Goal: Task Accomplishment & Management: Use online tool/utility

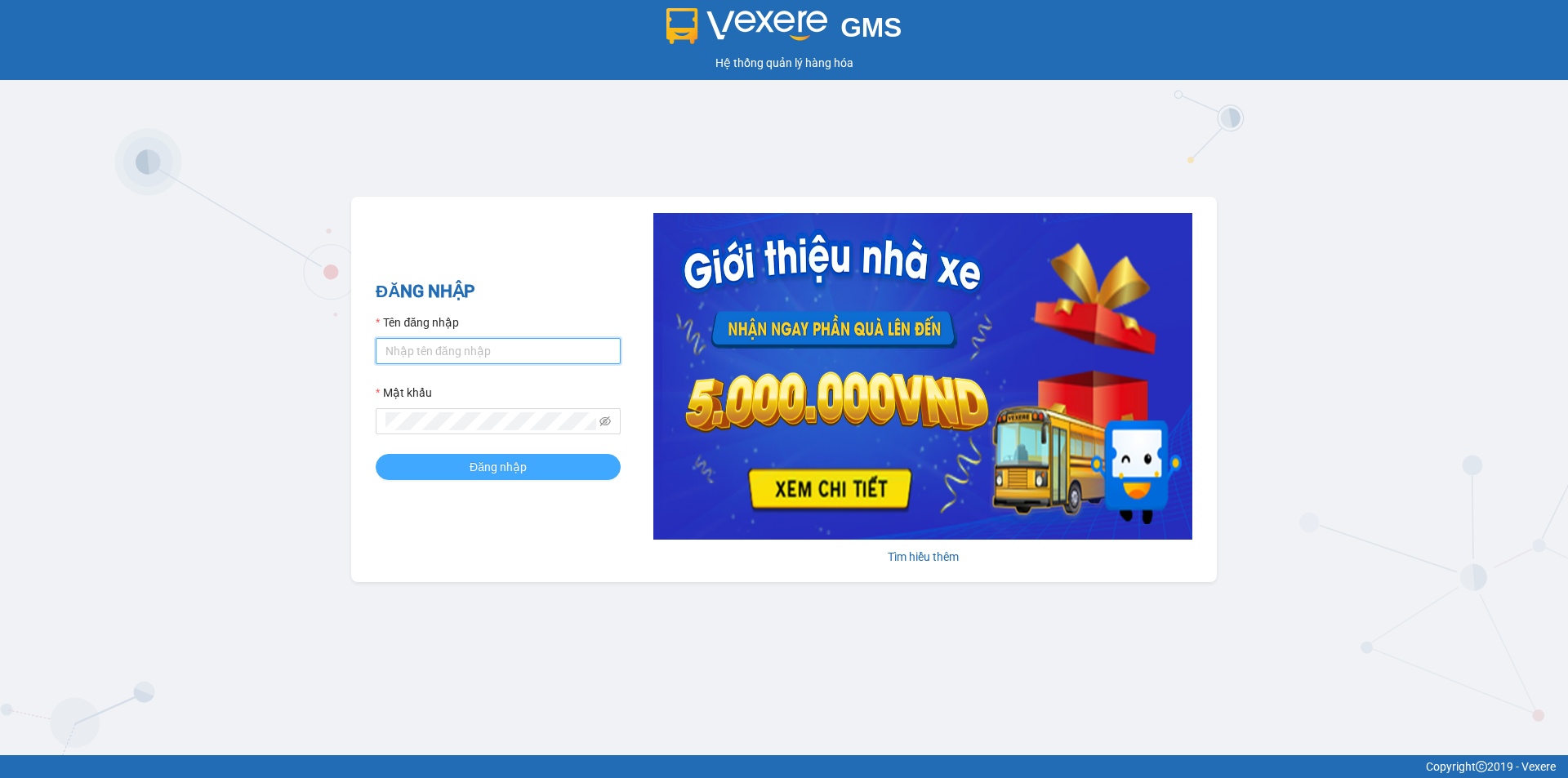
type input "haidang.hao"
click at [550, 459] on button "Đăng nhập" at bounding box center [498, 467] width 245 height 26
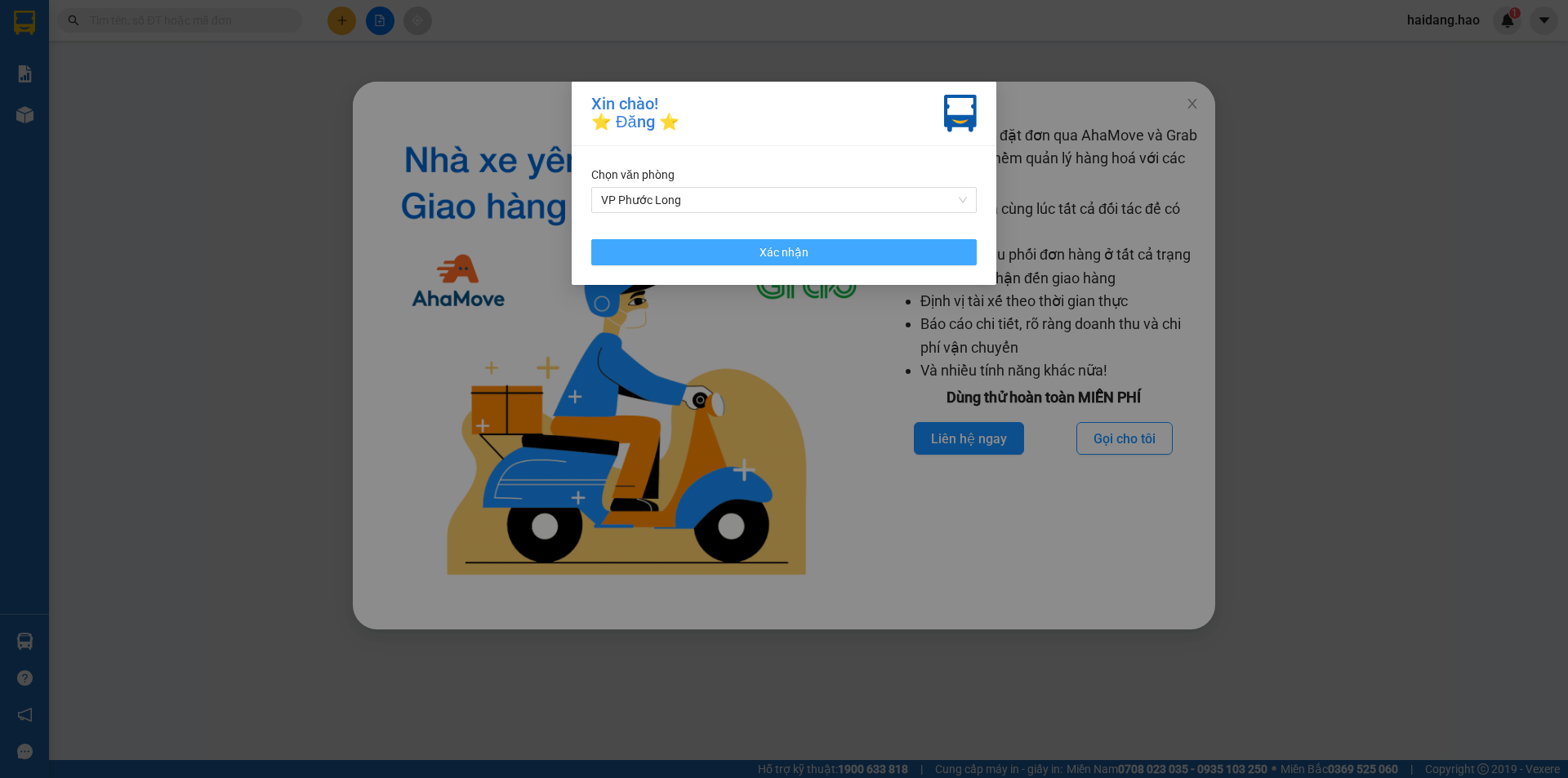
click at [726, 245] on button "Xác nhận" at bounding box center [784, 252] width 386 height 26
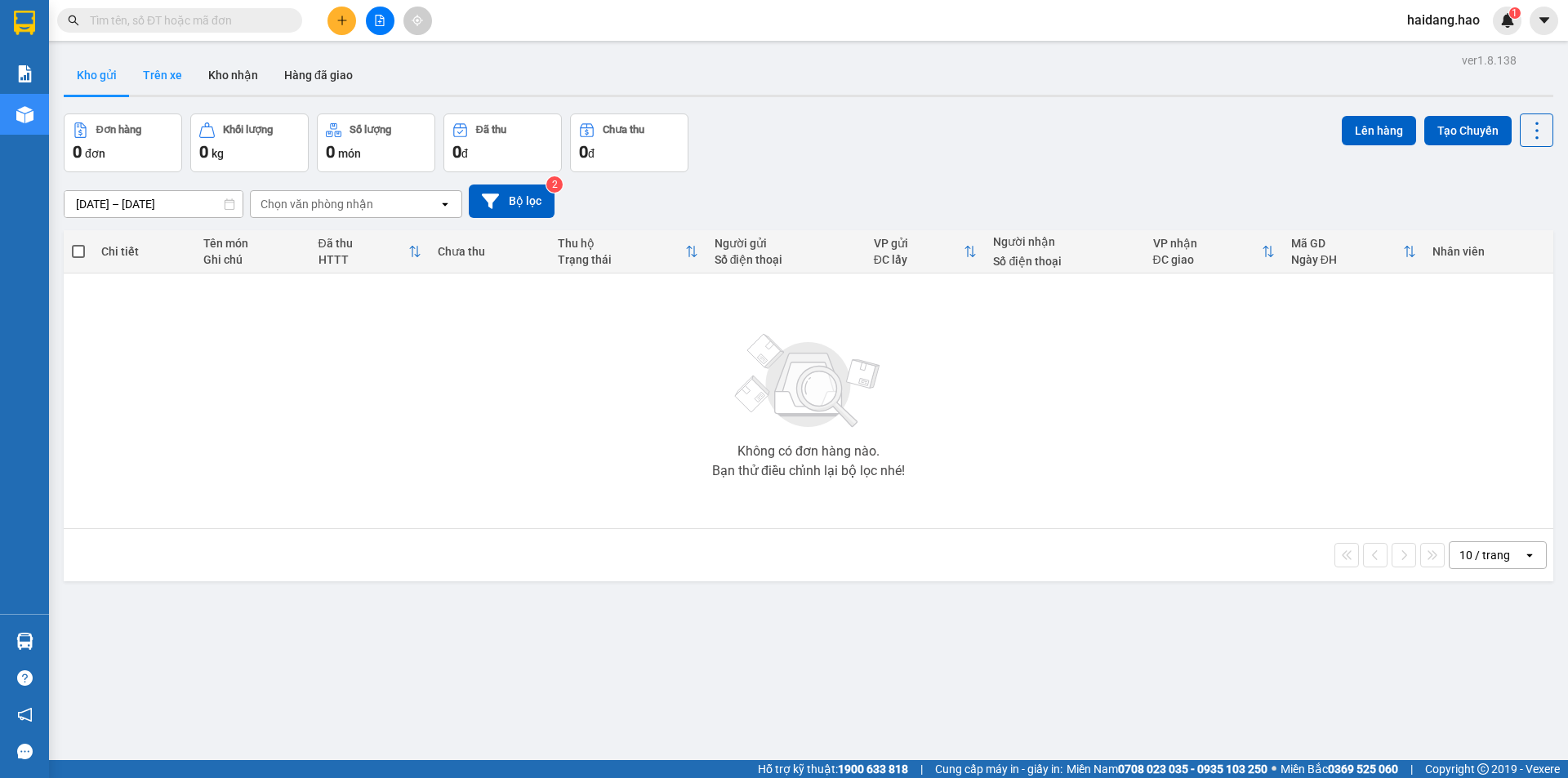
click at [150, 70] on button "Trên xe" at bounding box center [162, 75] width 65 height 39
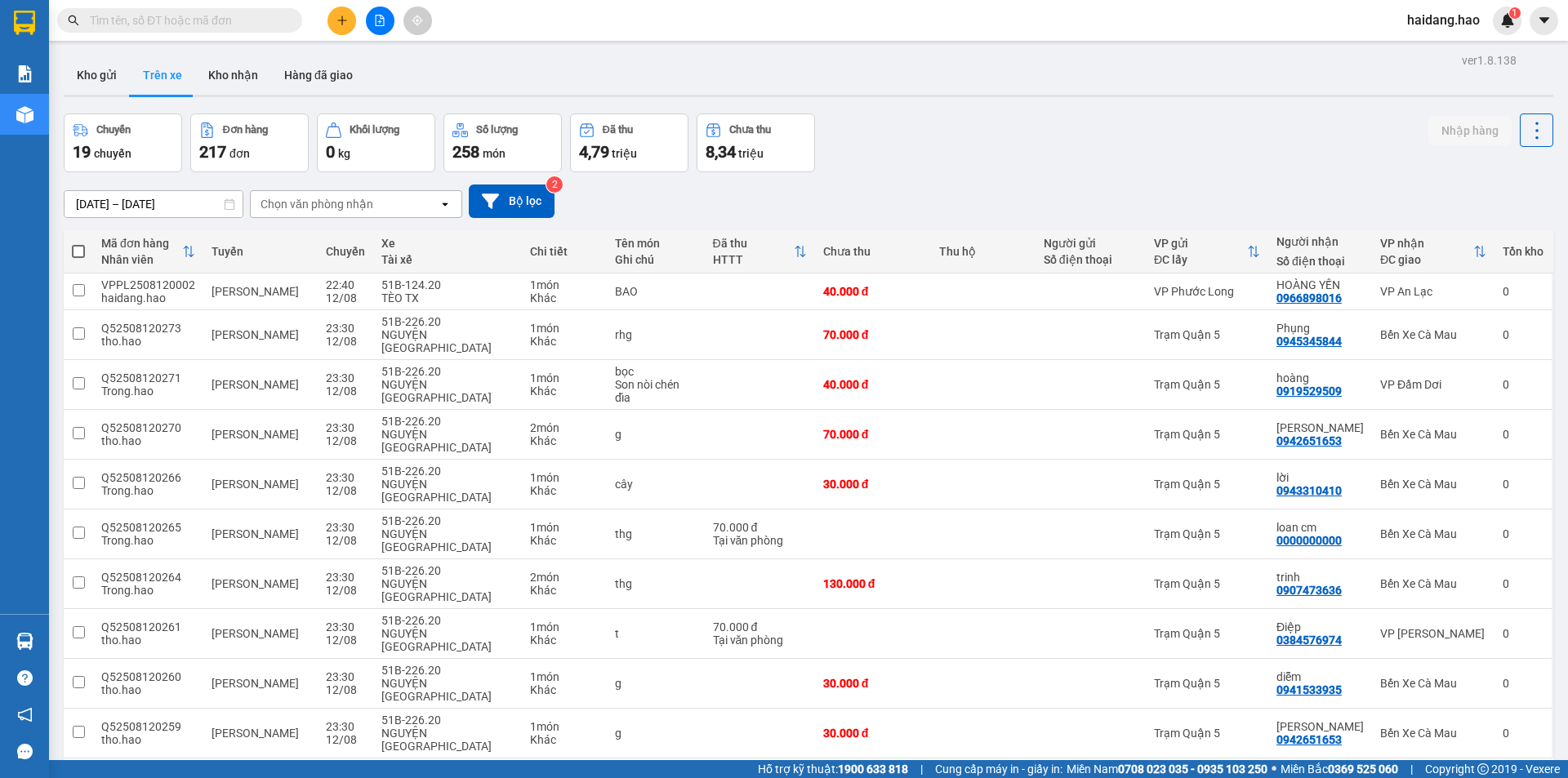
click at [393, 207] on div "Chọn văn phòng nhận" at bounding box center [344, 204] width 188 height 26
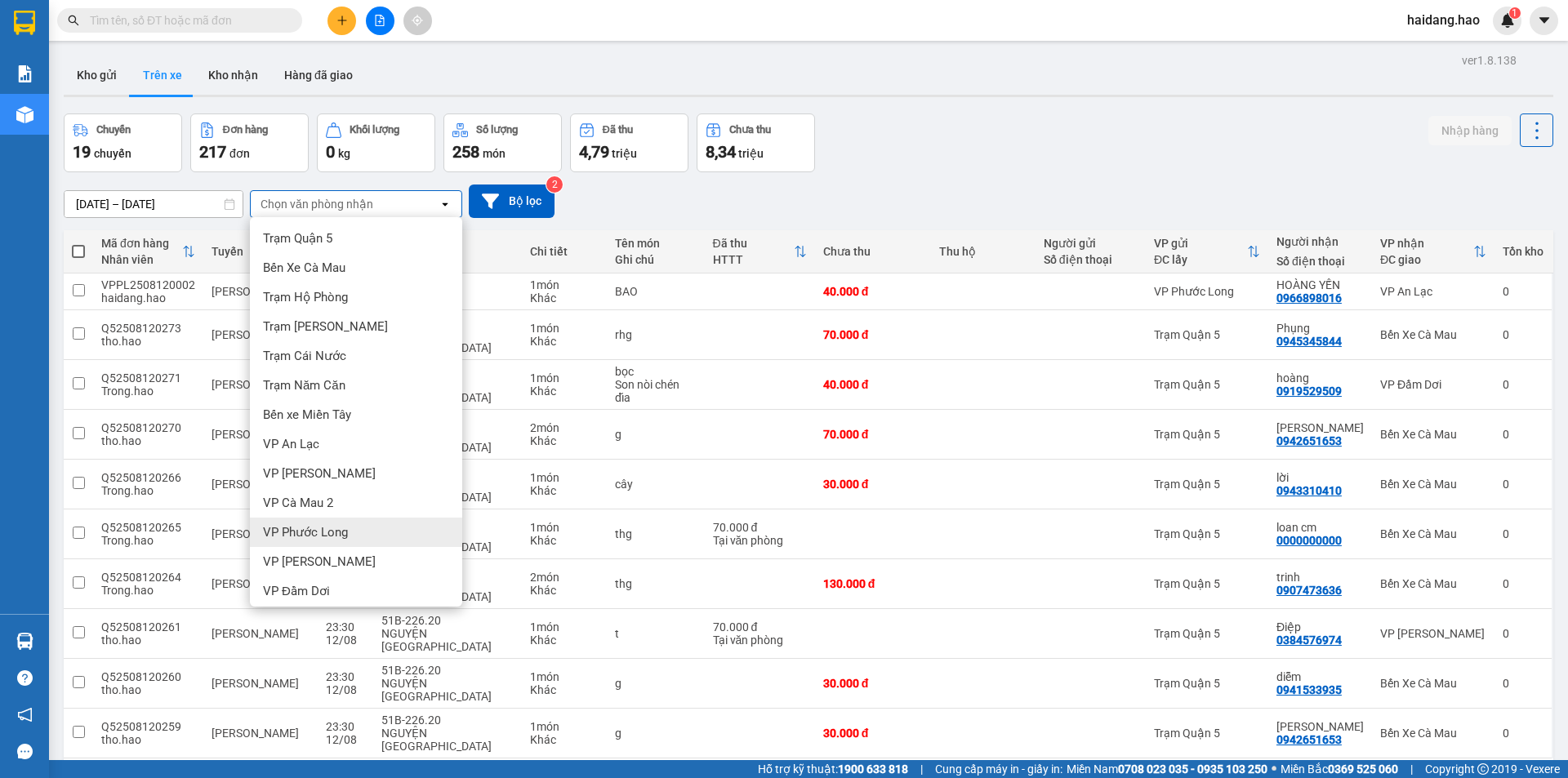
click at [391, 541] on div "VP Phước Long" at bounding box center [356, 533] width 212 height 30
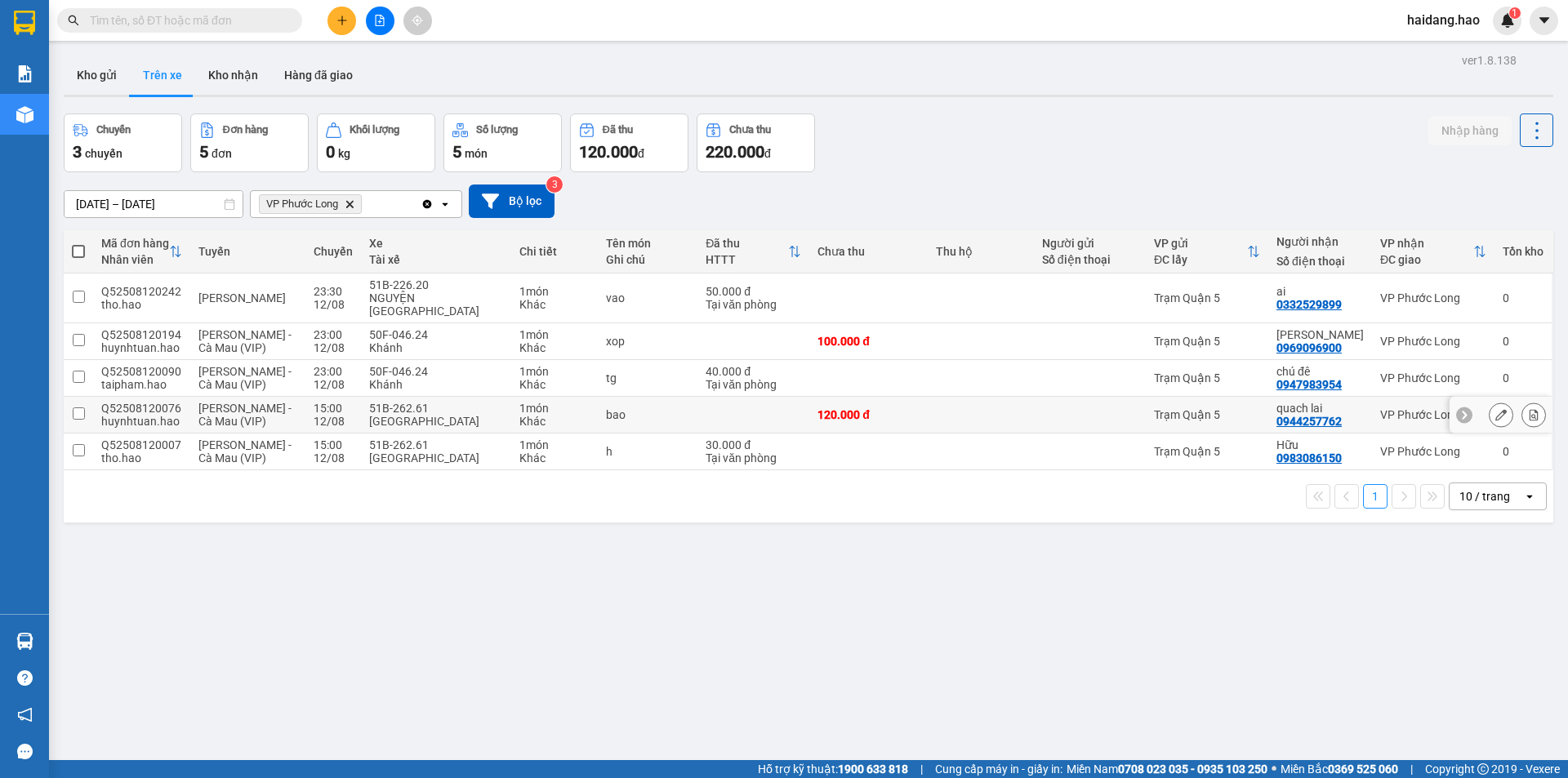
click at [829, 409] on div "120.000 đ" at bounding box center [869, 414] width 102 height 13
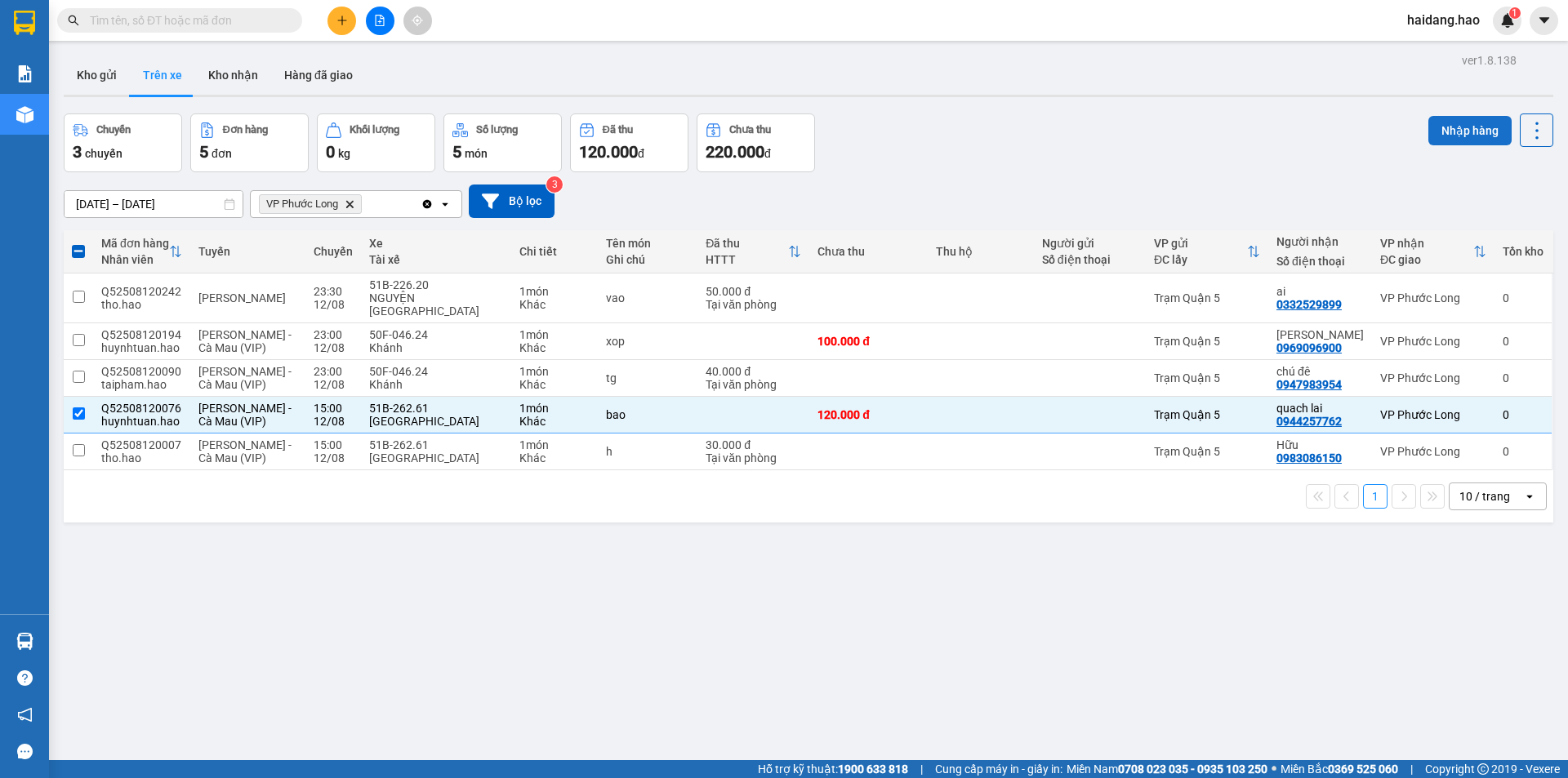
click at [1439, 138] on button "Nhập hàng" at bounding box center [1470, 131] width 83 height 30
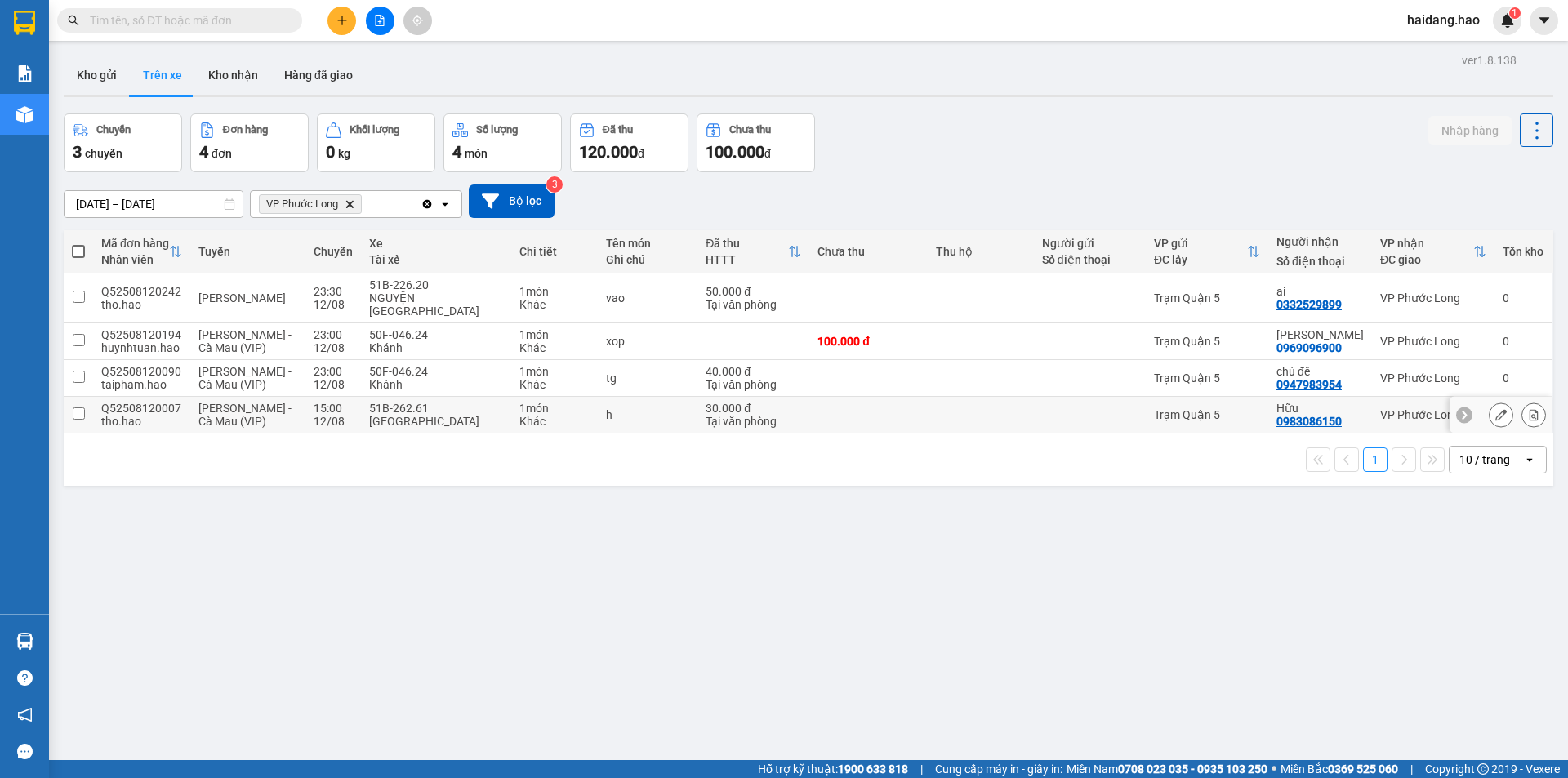
click at [959, 411] on td at bounding box center [980, 414] width 106 height 37
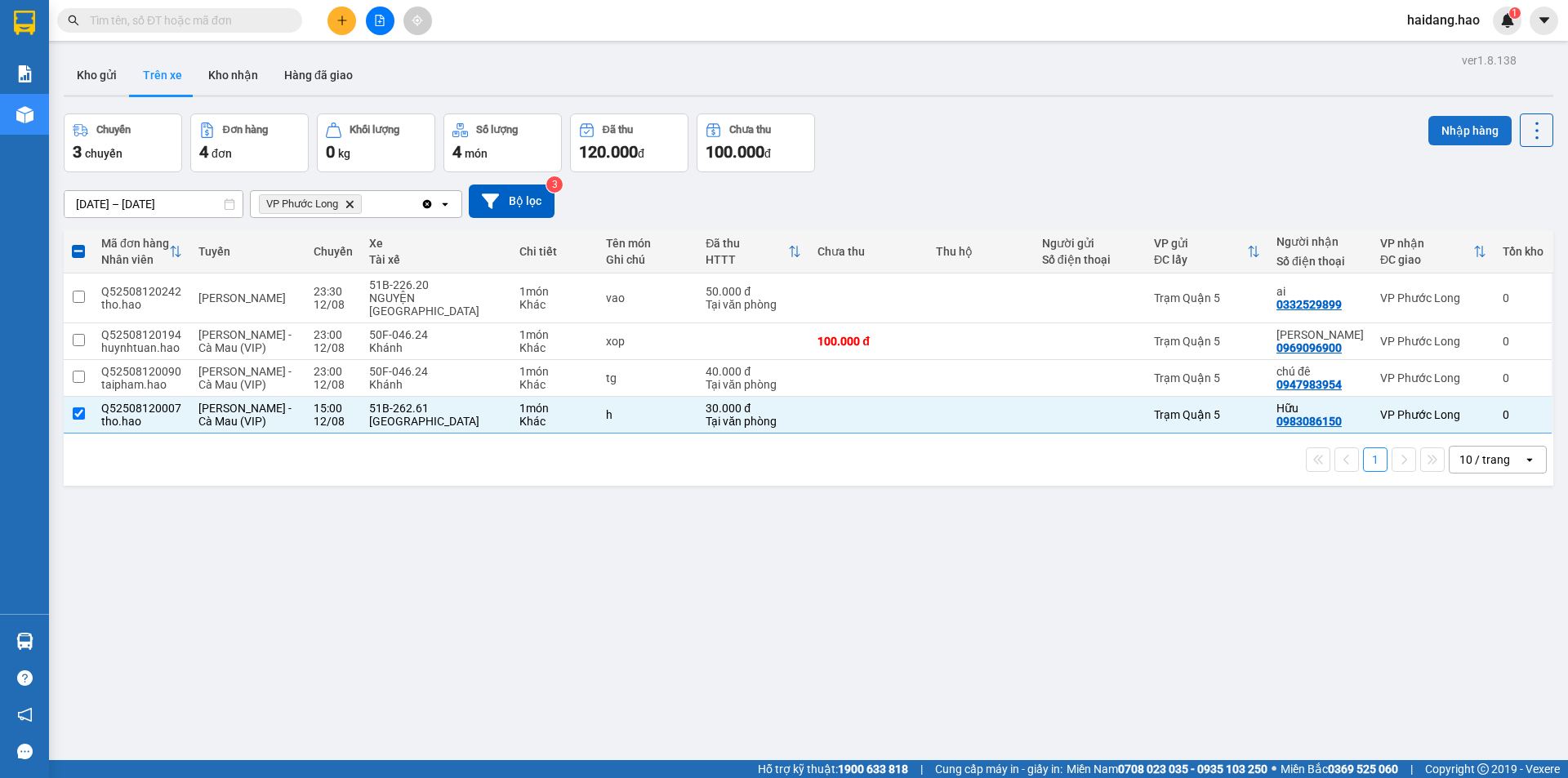
click at [1472, 132] on button "Nhập hàng" at bounding box center [1470, 131] width 83 height 30
checkbox input "false"
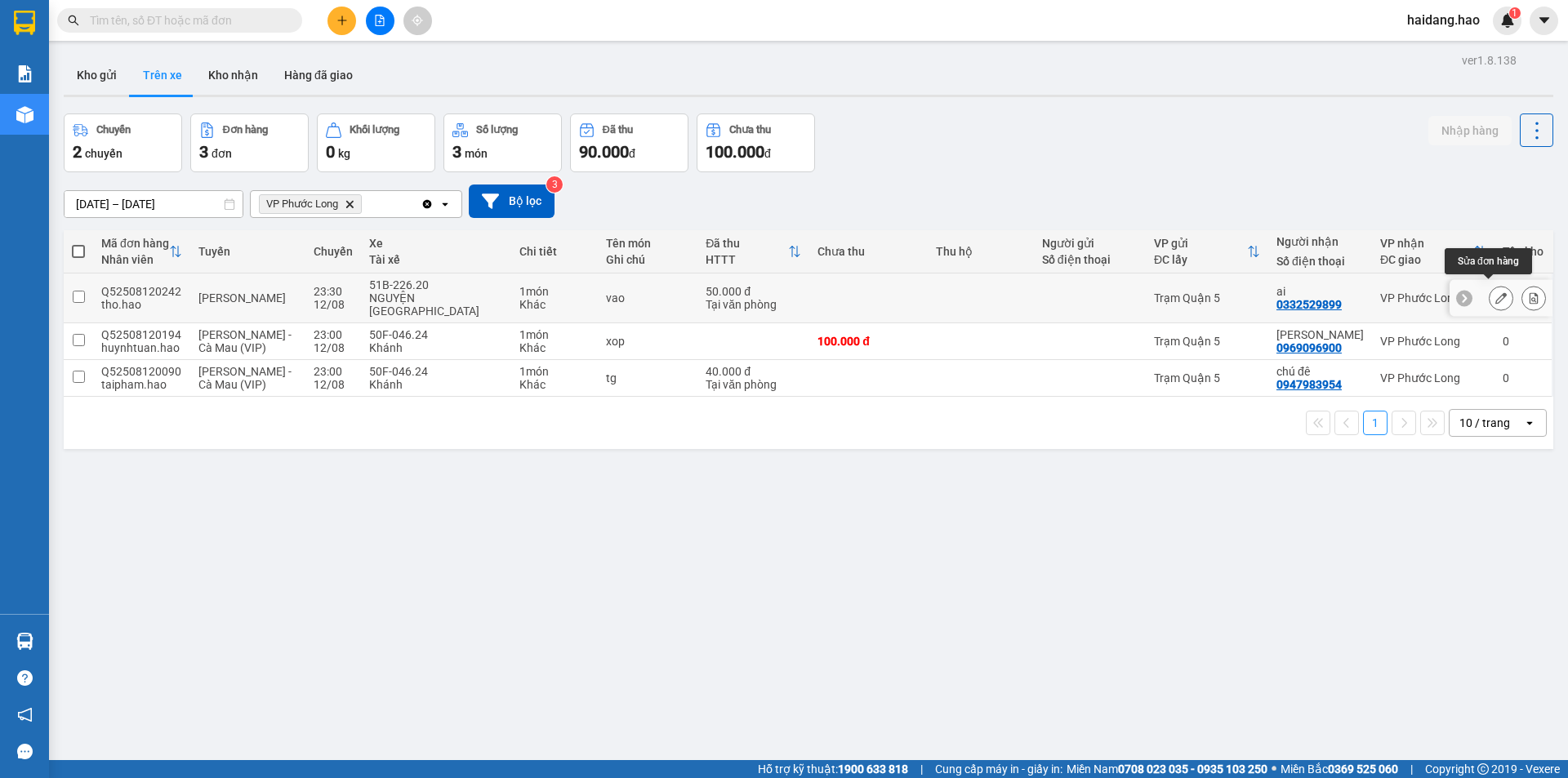
click at [1497, 295] on button at bounding box center [1501, 299] width 23 height 29
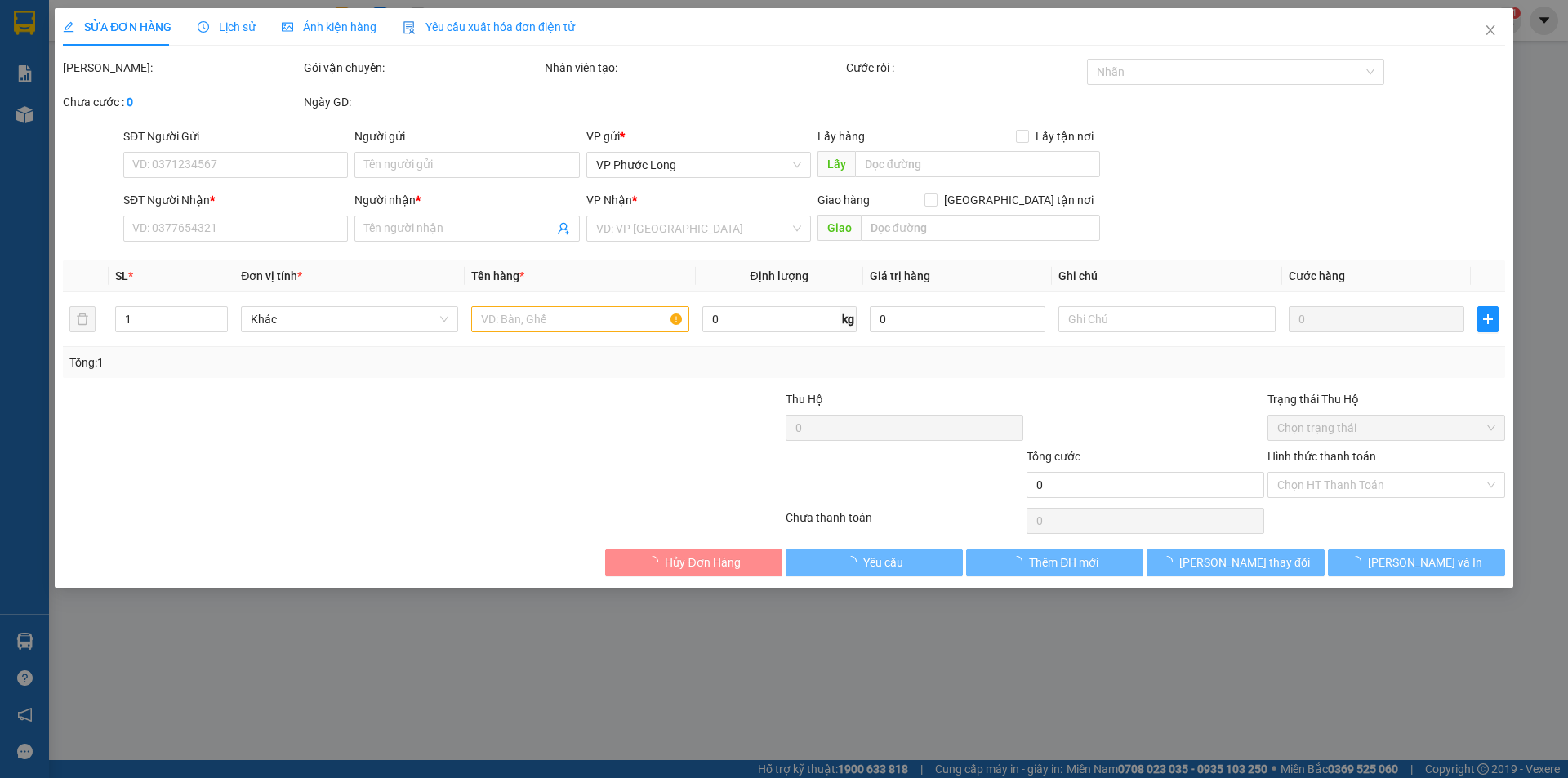
click at [360, 31] on span "Ảnh kiện hàng" at bounding box center [330, 26] width 95 height 13
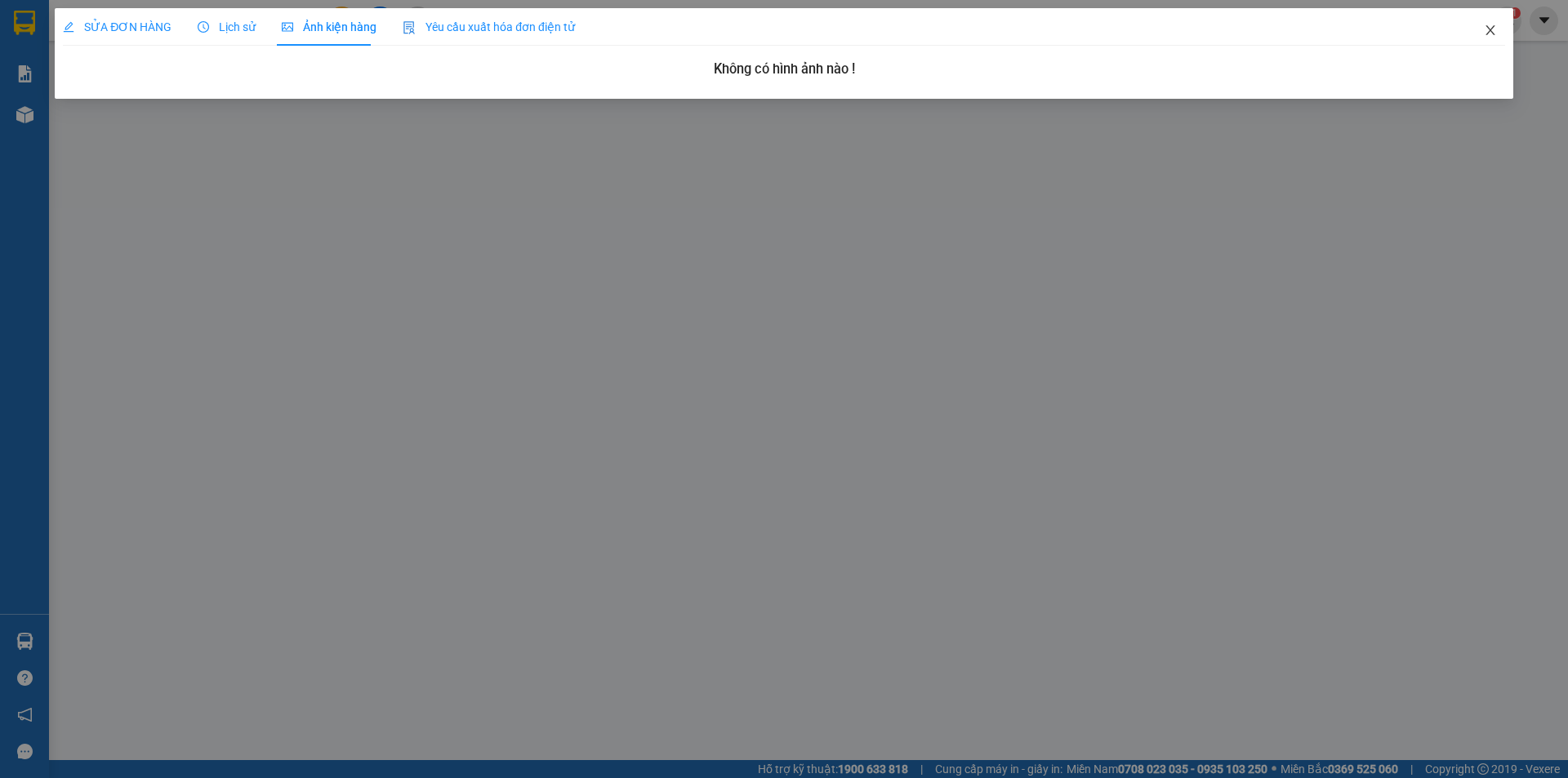
click at [1503, 37] on span "Close" at bounding box center [1491, 31] width 46 height 46
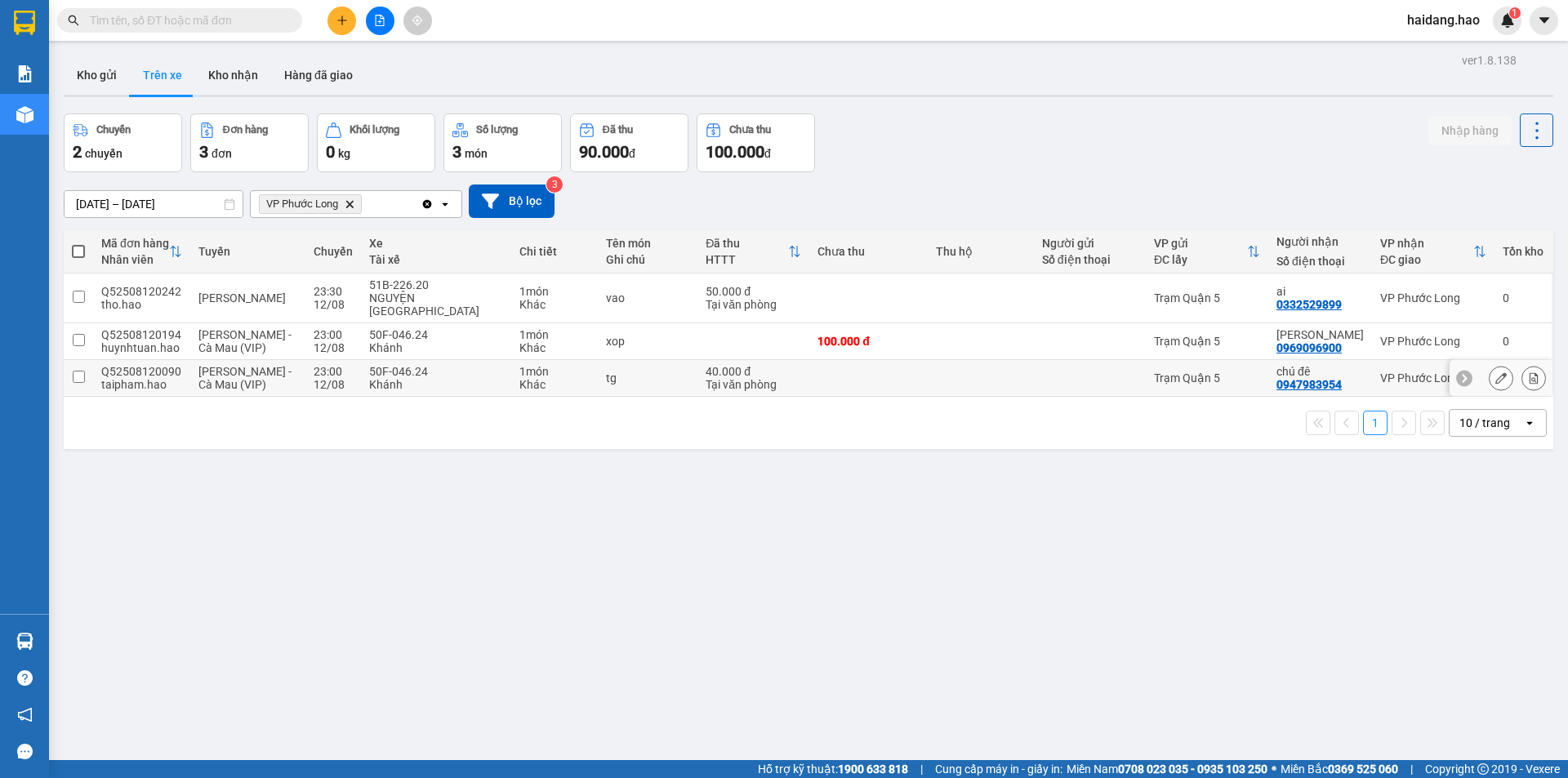
click at [1496, 372] on icon at bounding box center [1501, 377] width 11 height 11
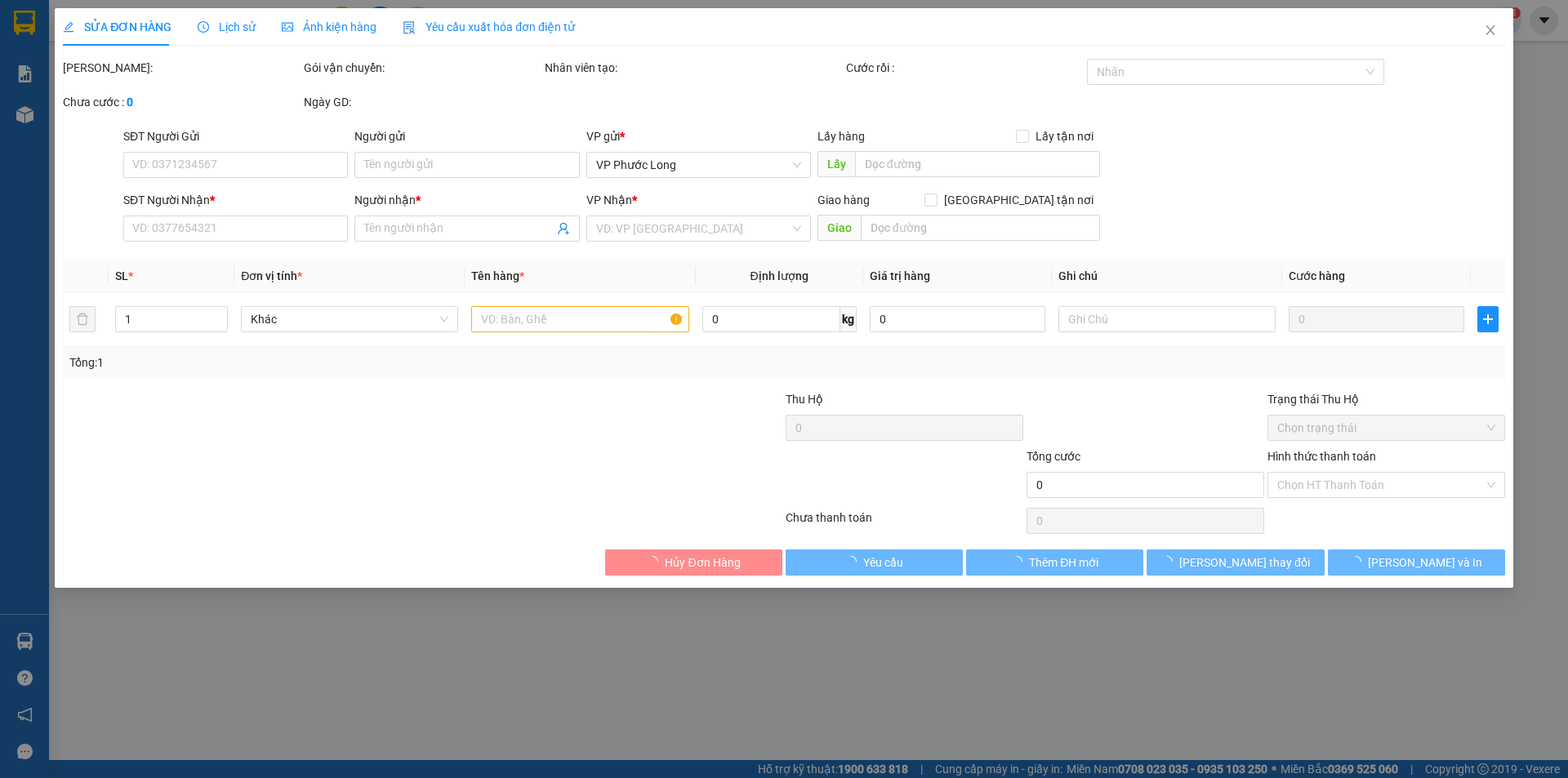
click at [313, 24] on span "Ảnh kiện hàng" at bounding box center [330, 26] width 95 height 13
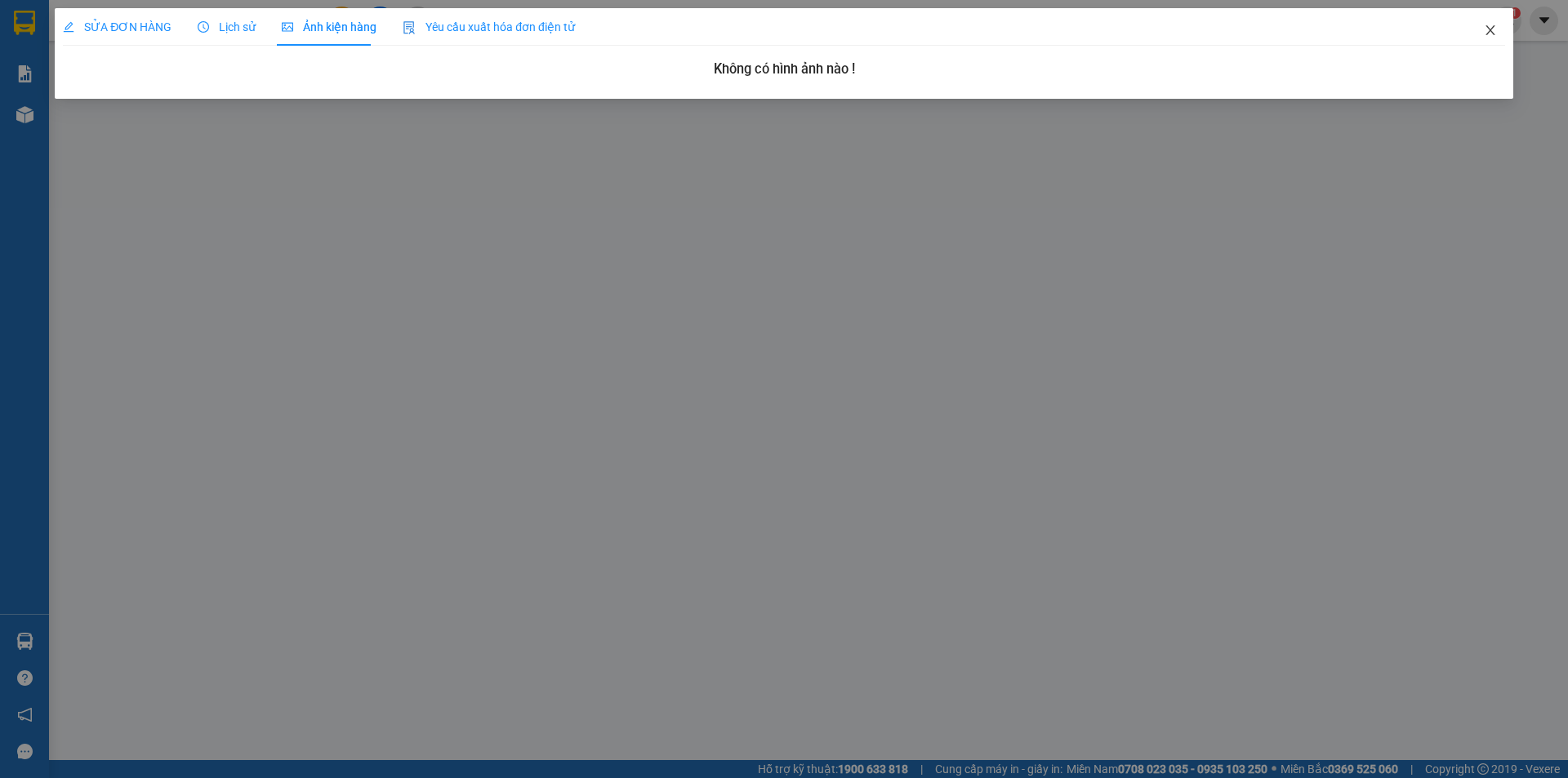
click at [1489, 28] on icon "close" at bounding box center [1490, 30] width 13 height 13
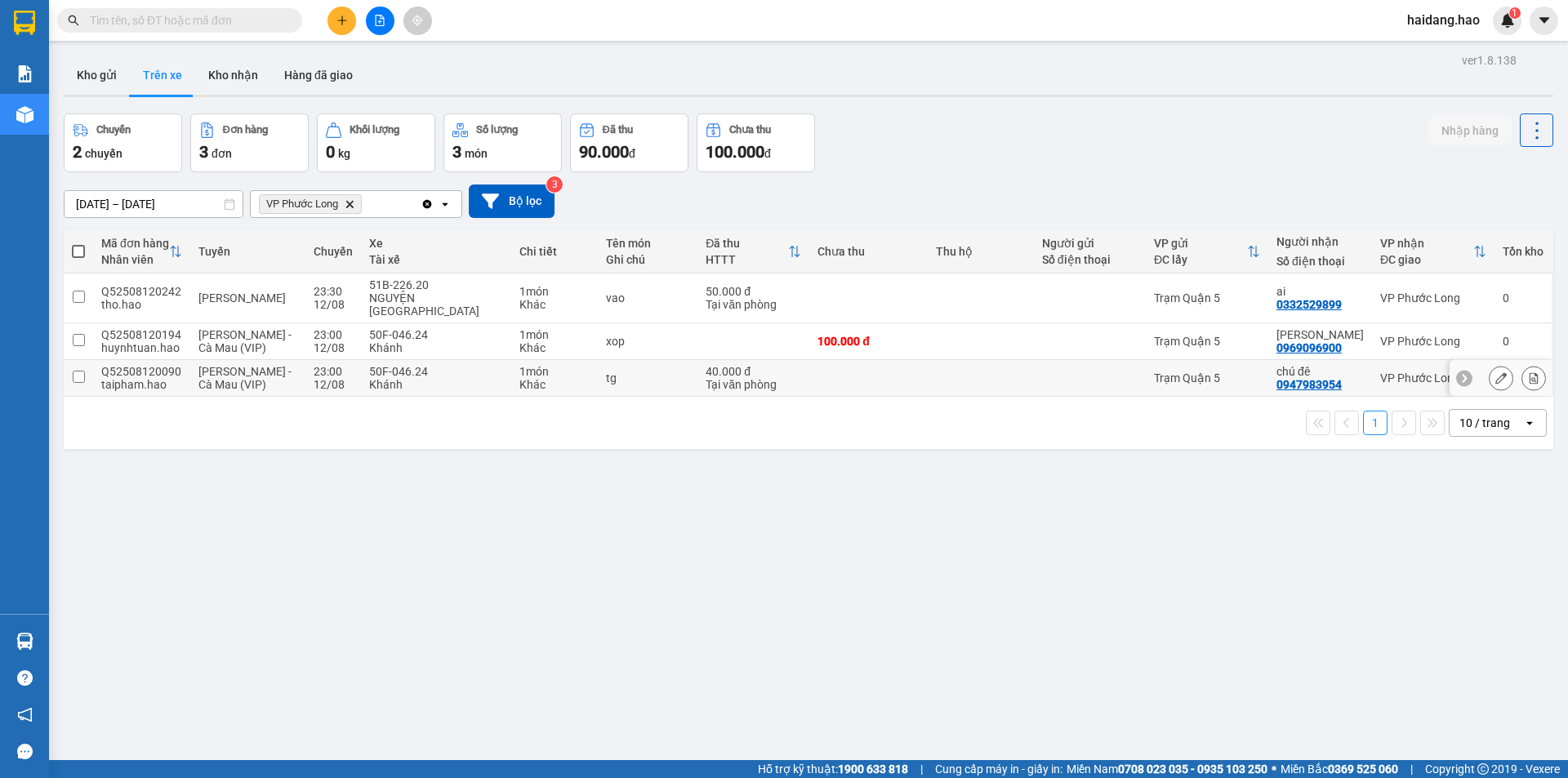
click at [1490, 365] on button at bounding box center [1501, 379] width 23 height 29
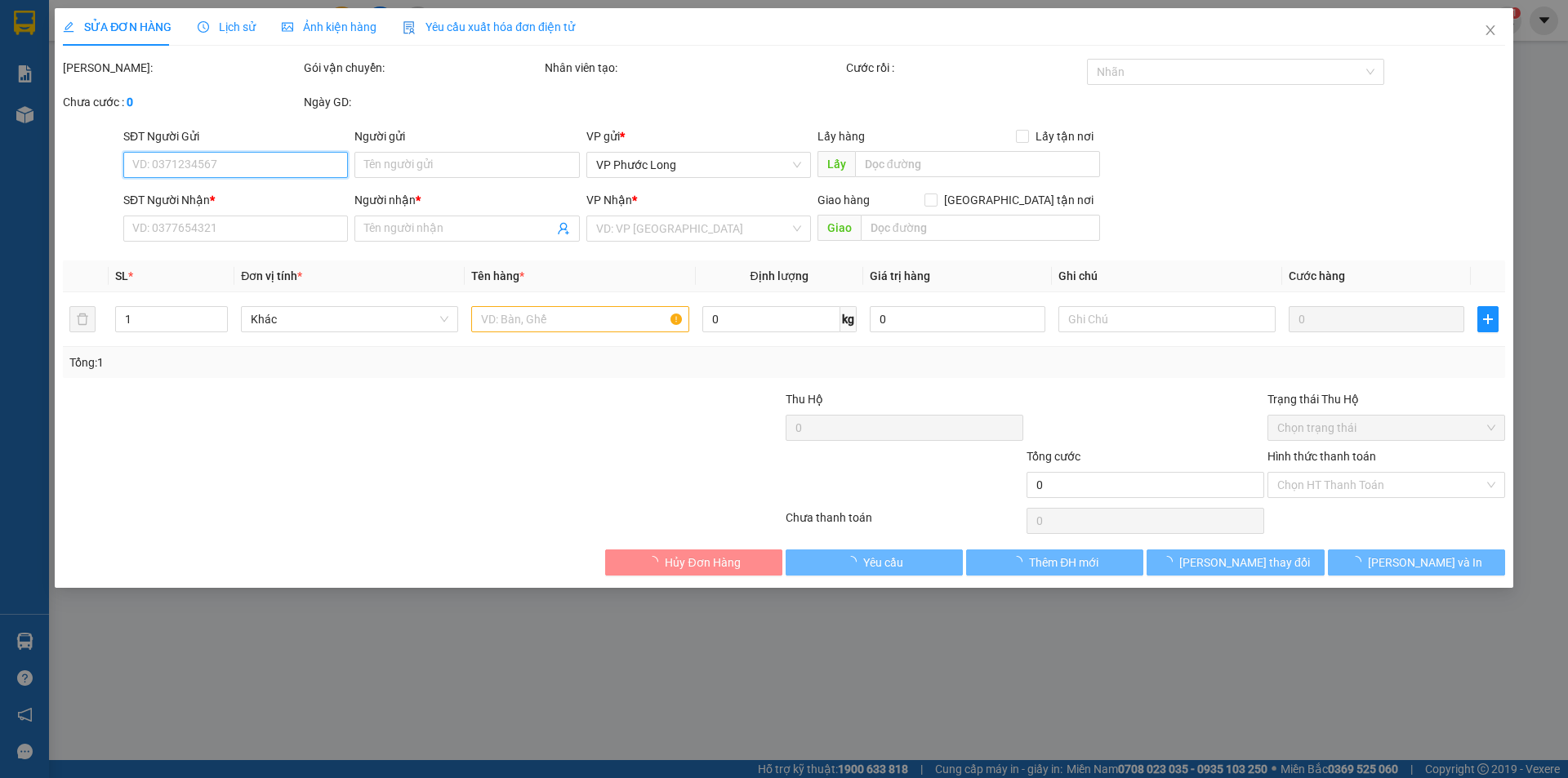
type input "0947983954"
type input "chú đê"
type input "40.000"
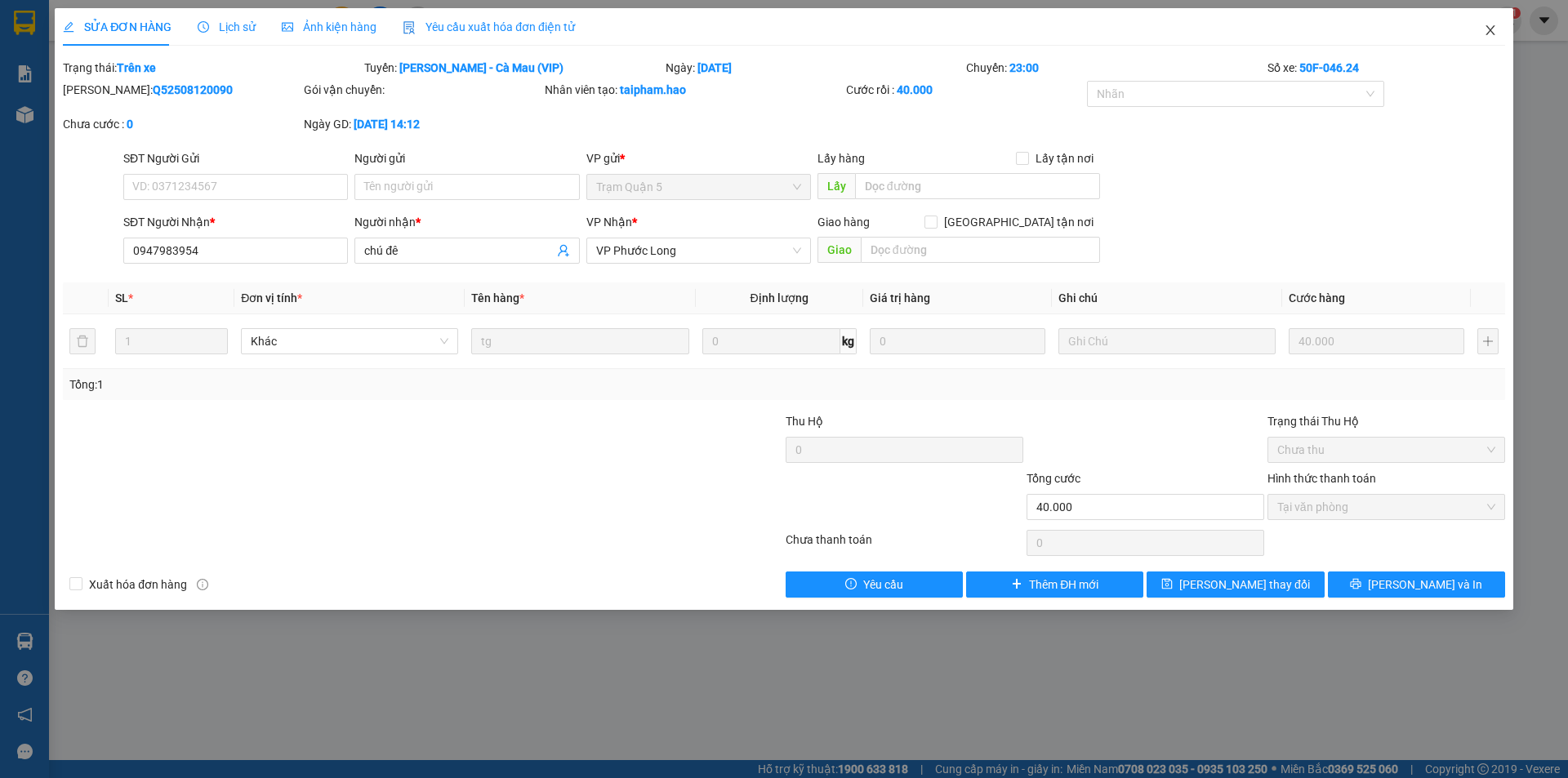
click at [1486, 24] on span "Close" at bounding box center [1491, 31] width 46 height 46
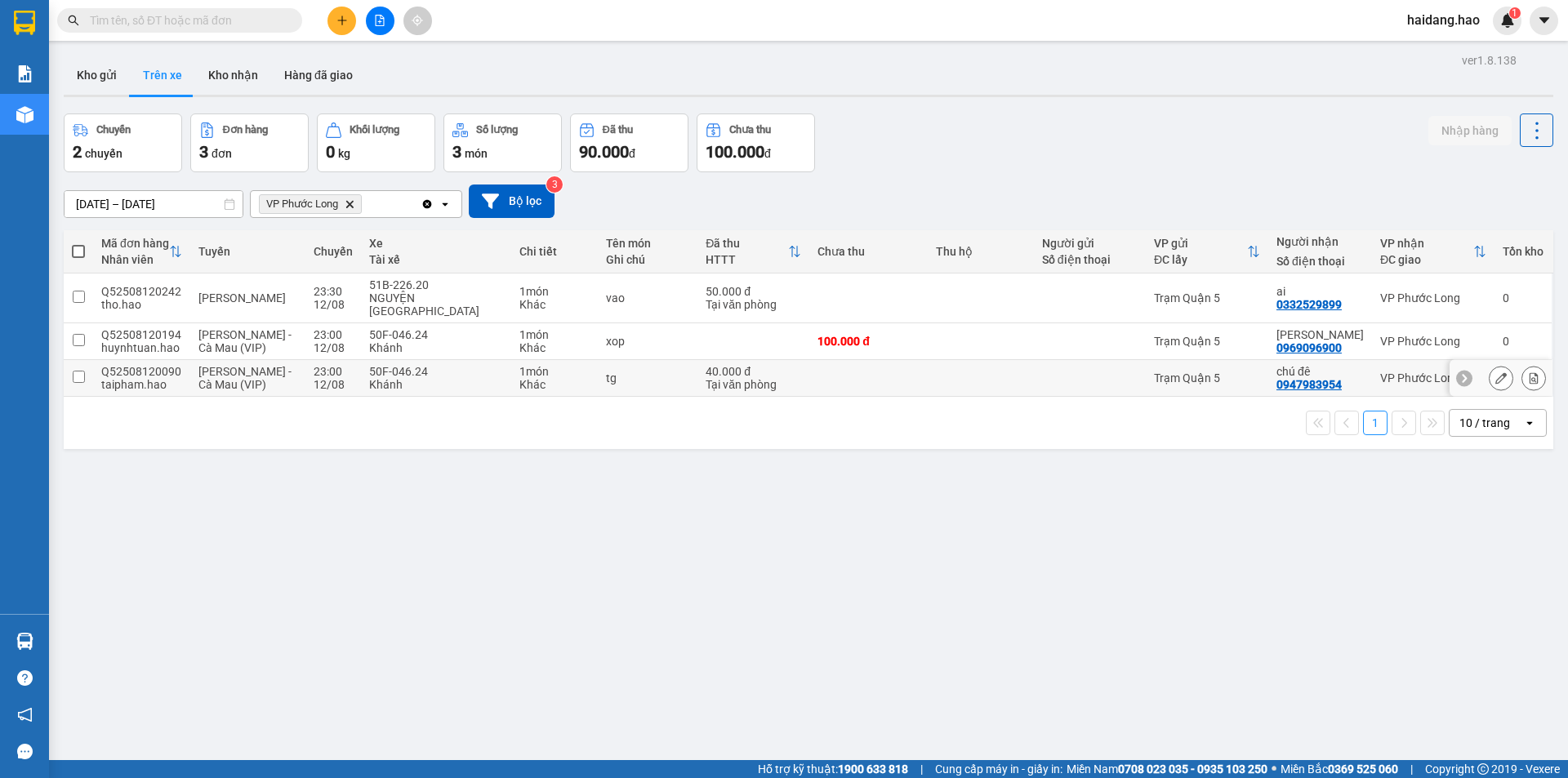
click at [1344, 365] on div "chú đê 0947983954" at bounding box center [1320, 378] width 87 height 26
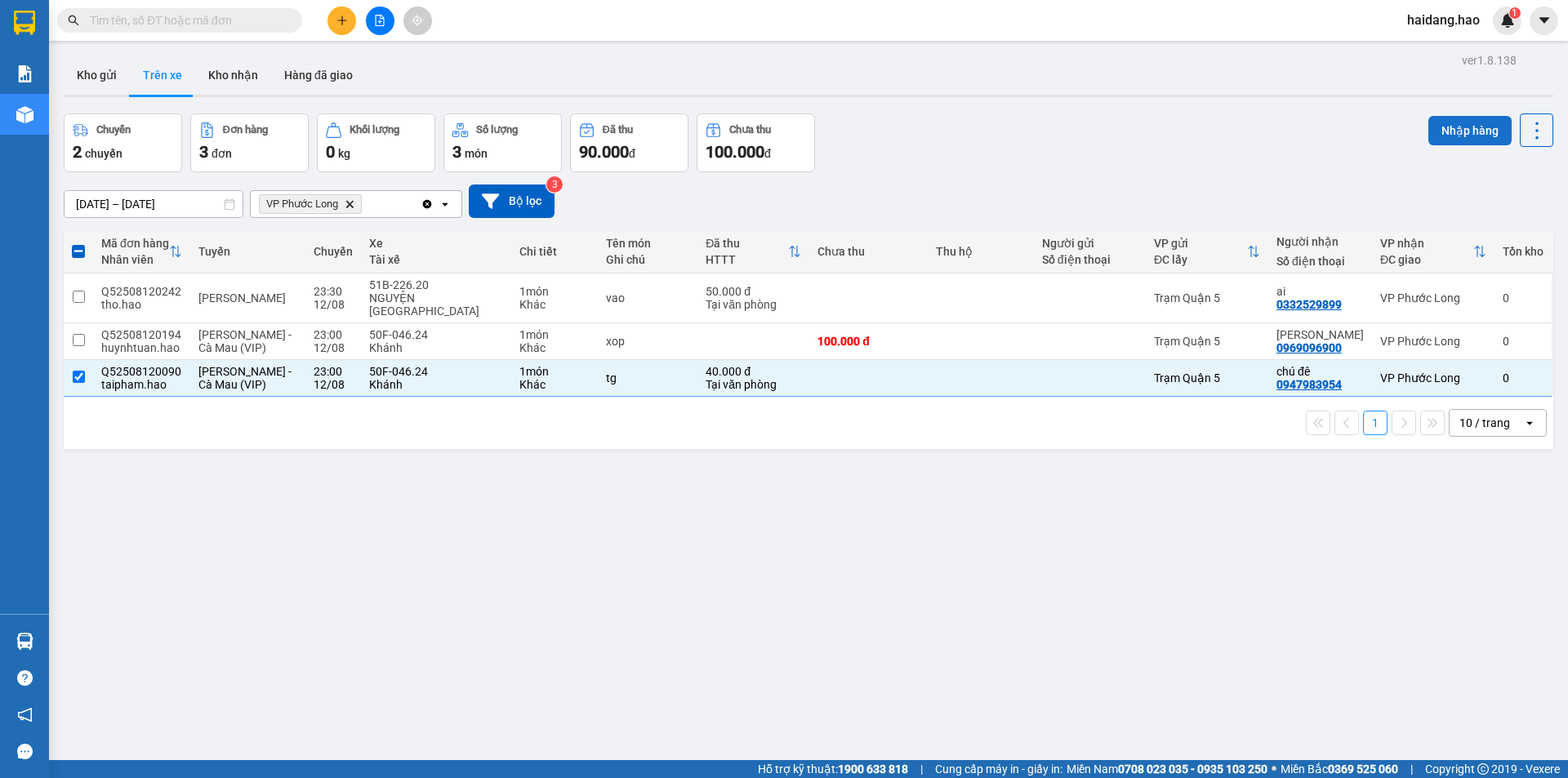
click at [1470, 127] on button "Nhập hàng" at bounding box center [1470, 131] width 83 height 30
checkbox input "false"
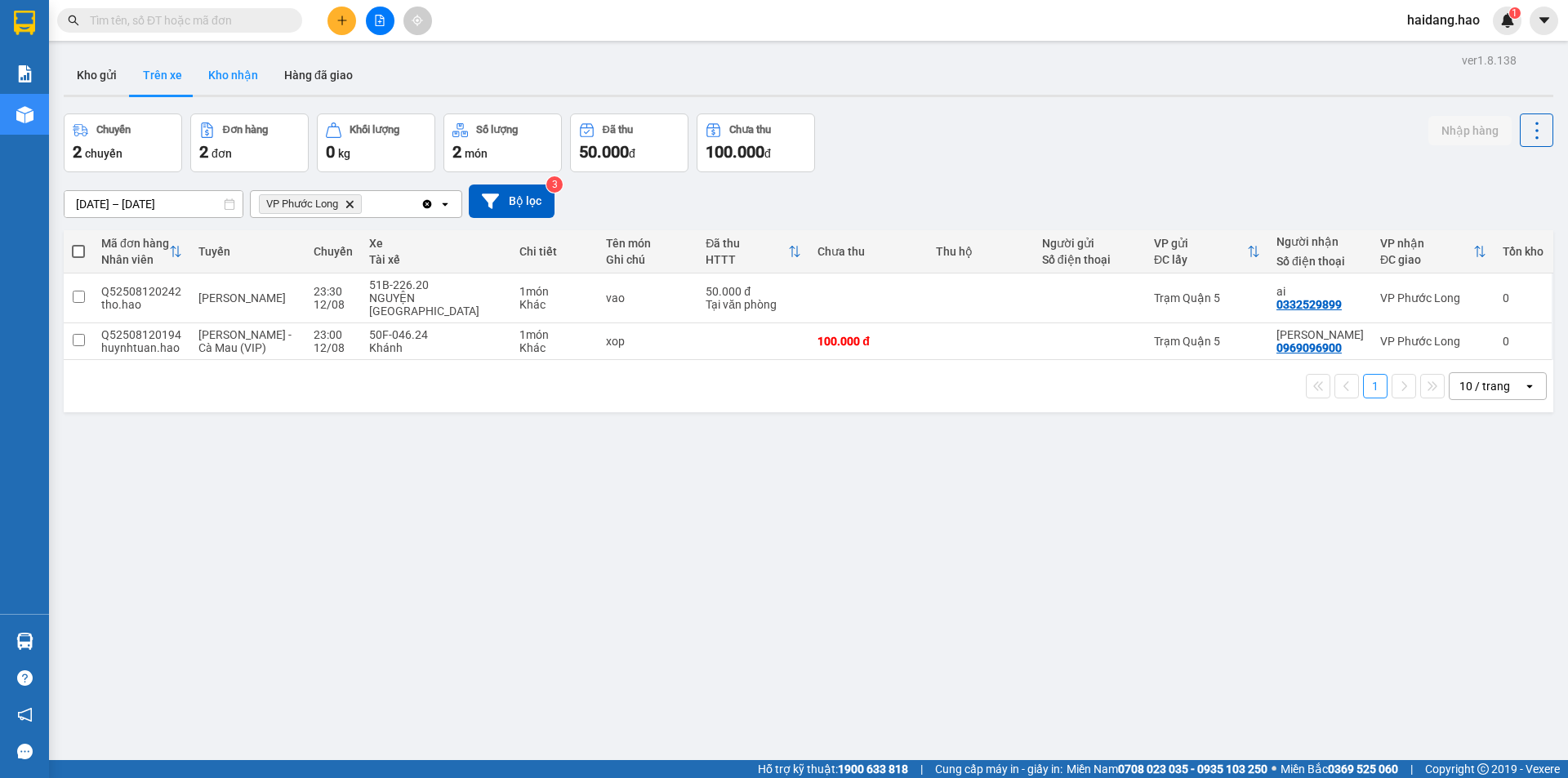
click at [222, 76] on button "Kho nhận" at bounding box center [233, 75] width 76 height 39
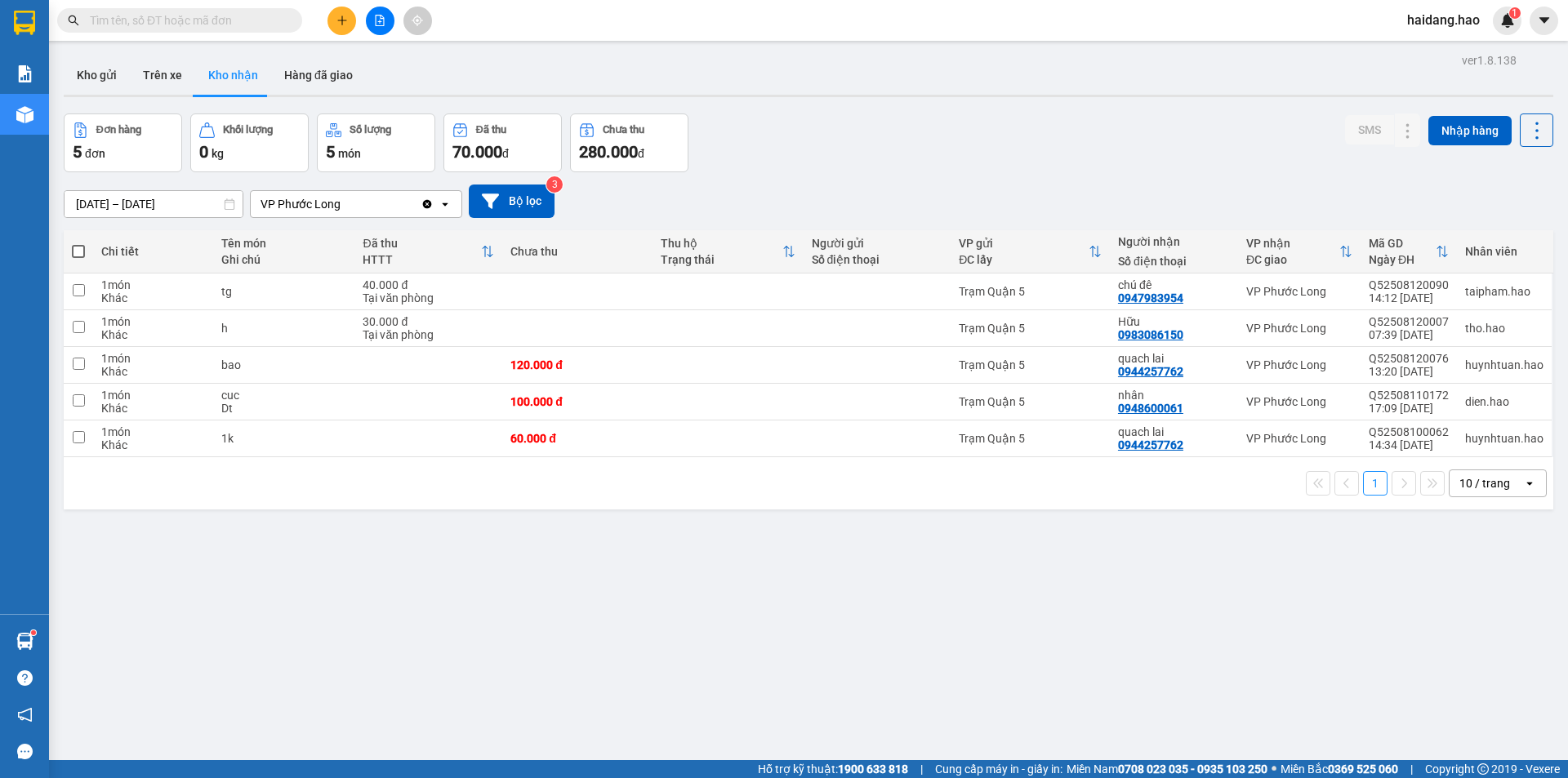
click at [284, 664] on div "ver 1.8.138 Kho gửi Trên xe Kho nhận Hàng đã giao Đơn hàng 5 đơn Khối lượng 0 k…" at bounding box center [808, 438] width 1503 height 778
